Goal: Task Accomplishment & Management: Use online tool/utility

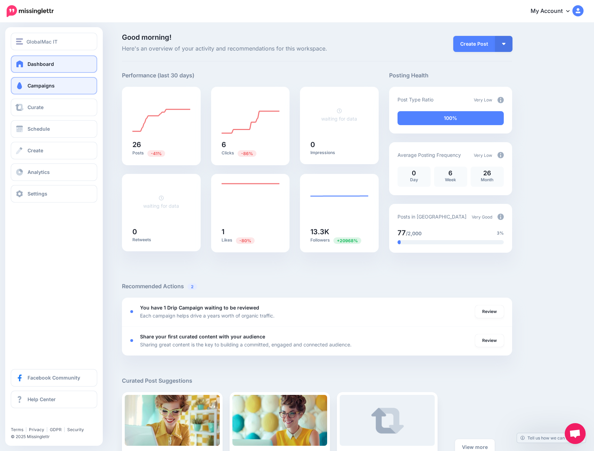
click at [40, 89] on link "Campaigns" at bounding box center [54, 85] width 86 height 17
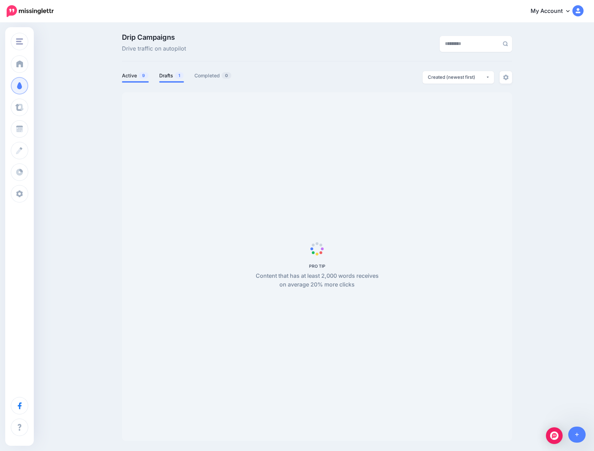
click at [172, 76] on link "Drafts 1" at bounding box center [171, 75] width 25 height 8
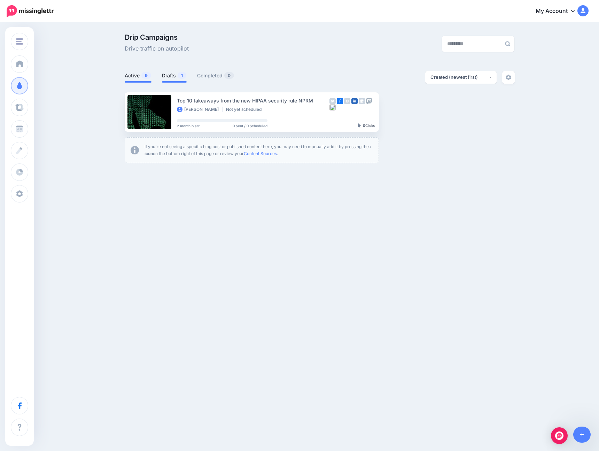
click at [125, 78] on link "Active 9" at bounding box center [138, 75] width 27 height 8
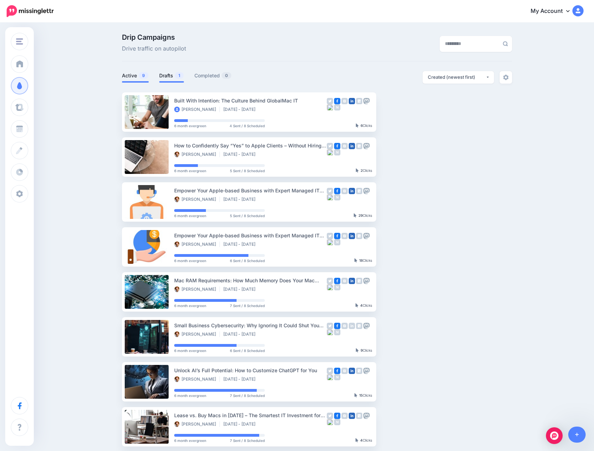
click at [170, 78] on link "Drafts 1" at bounding box center [171, 75] width 25 height 8
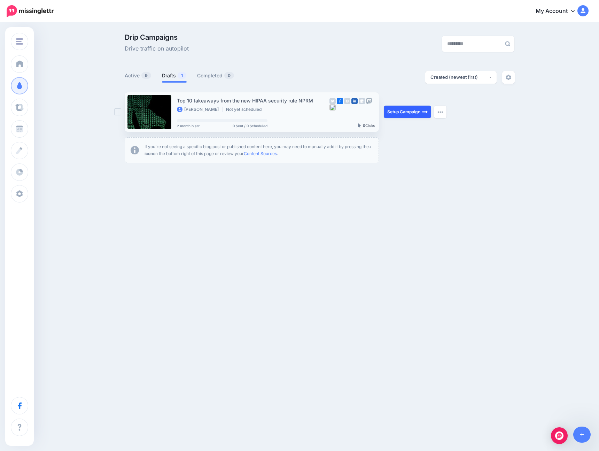
click at [415, 112] on link "Setup Campaign" at bounding box center [407, 112] width 47 height 13
